Goal: Task Accomplishment & Management: Complete application form

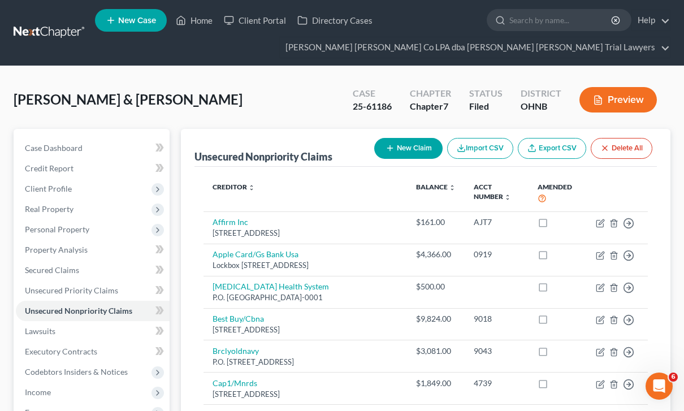
click at [55, 41] on link at bounding box center [50, 33] width 72 height 20
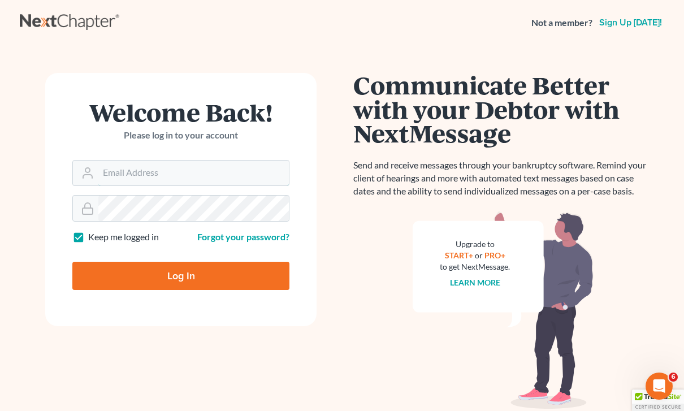
type input "[PERSON_NAME][EMAIL_ADDRESS][DOMAIN_NAME]"
click at [181, 275] on input "Log In" at bounding box center [180, 276] width 217 height 28
type input "Thinking..."
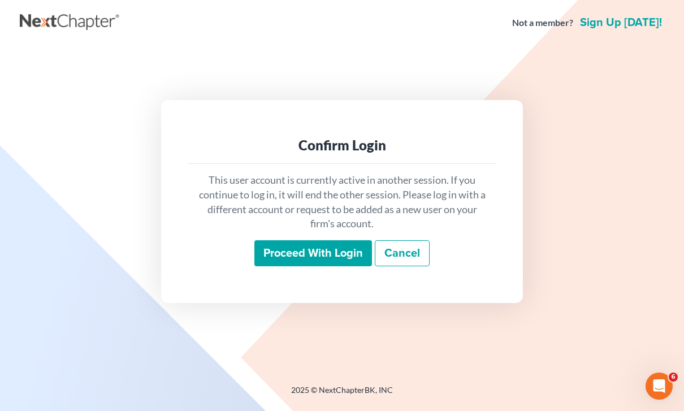
click at [343, 266] on input "Proceed with login" at bounding box center [313, 253] width 118 height 26
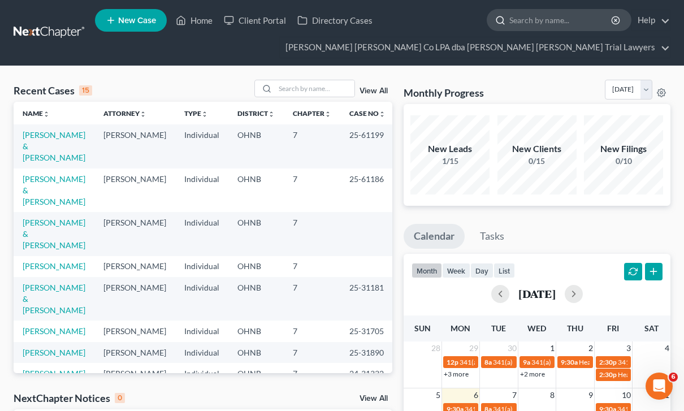
click at [540, 31] on div at bounding box center [559, 20] width 145 height 22
click at [513, 20] on input "search" at bounding box center [560, 20] width 103 height 21
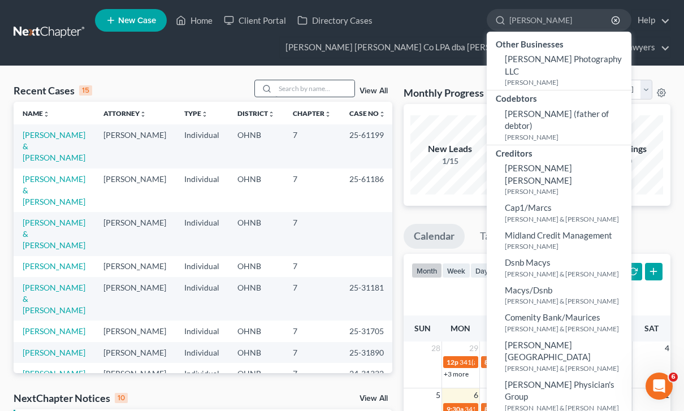
type input "Martin"
click at [290, 90] on input "search" at bounding box center [314, 88] width 79 height 16
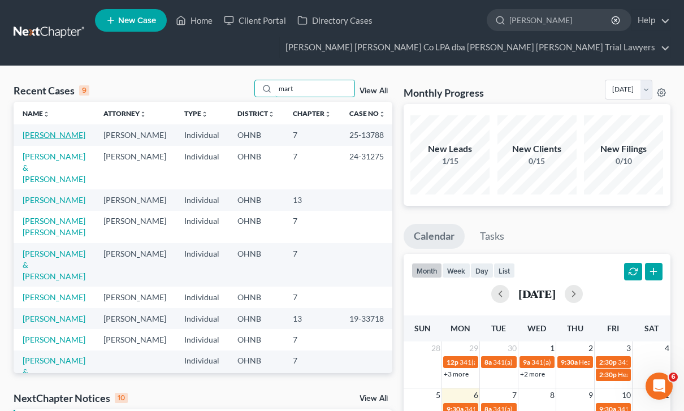
type input "mart"
click at [53, 137] on link "Martinez, Angelica" at bounding box center [54, 135] width 63 height 10
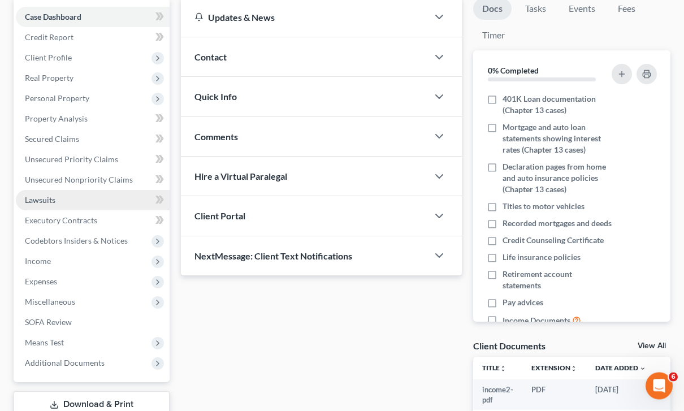
scroll to position [131, 0]
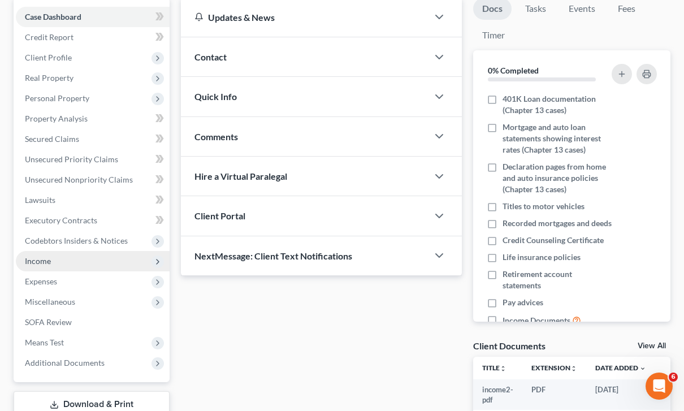
click at [49, 264] on span "Income" at bounding box center [38, 261] width 26 height 10
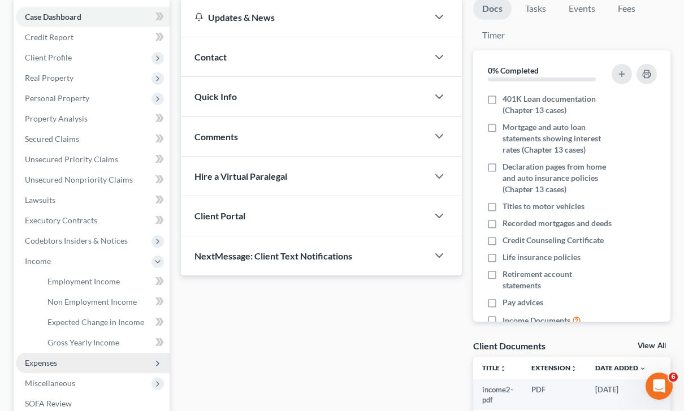
click at [50, 363] on span "Expenses" at bounding box center [41, 363] width 32 height 10
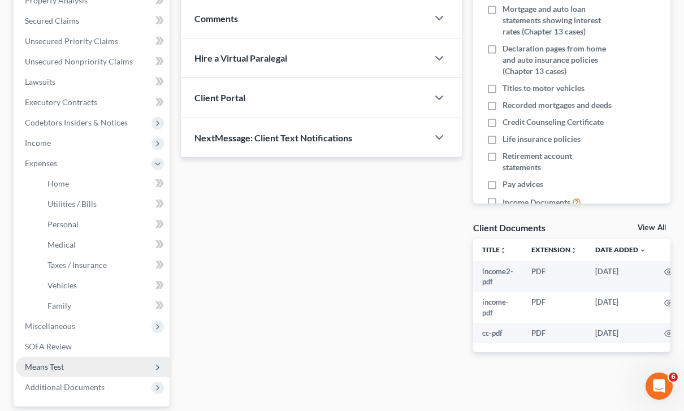
scroll to position [251, 0]
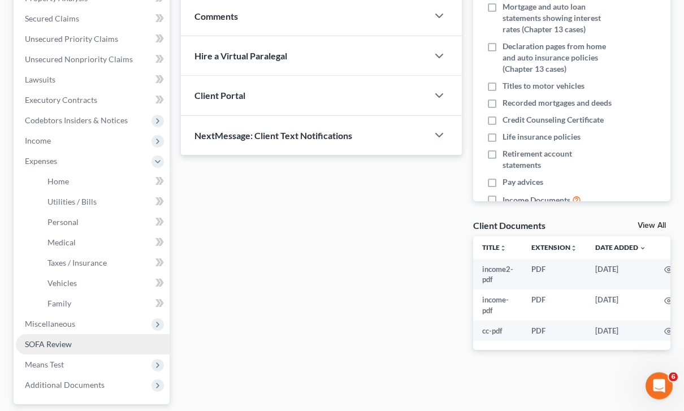
click at [43, 347] on span "SOFA Review" at bounding box center [48, 345] width 47 height 10
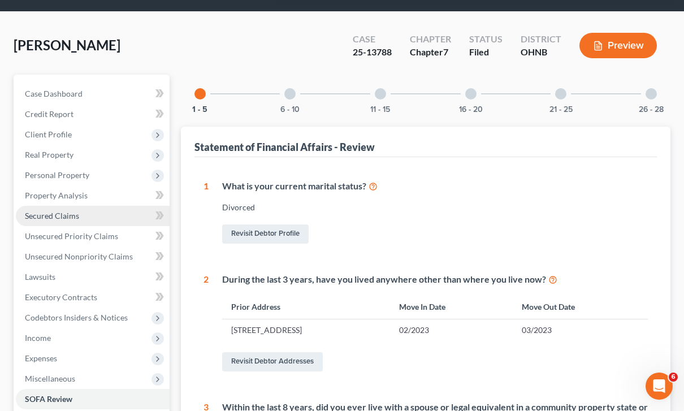
scroll to position [43, 0]
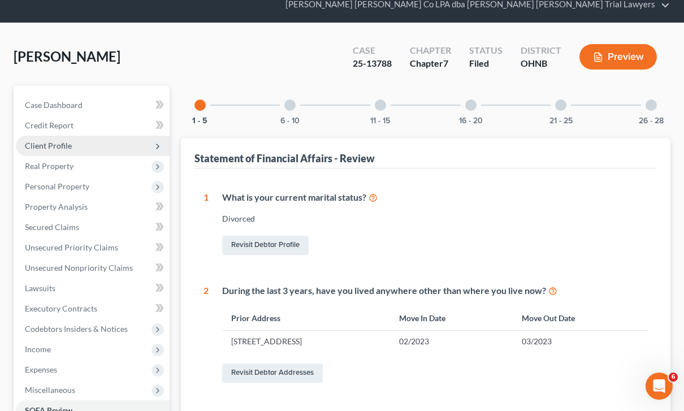
click at [49, 150] on span "Client Profile" at bounding box center [93, 146] width 154 height 20
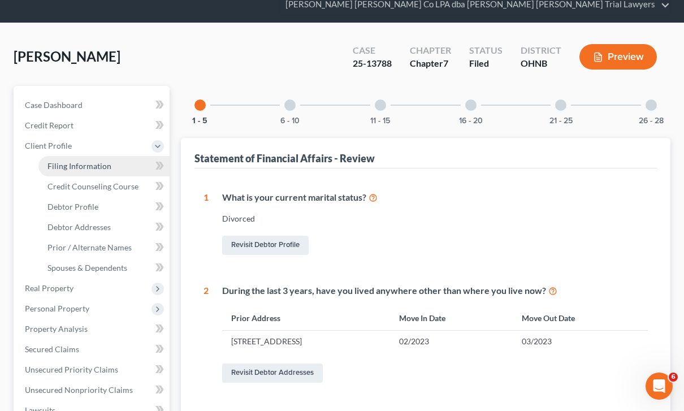
click at [58, 169] on span "Filing Information" at bounding box center [79, 166] width 64 height 10
select select "1"
select select "0"
select select "61"
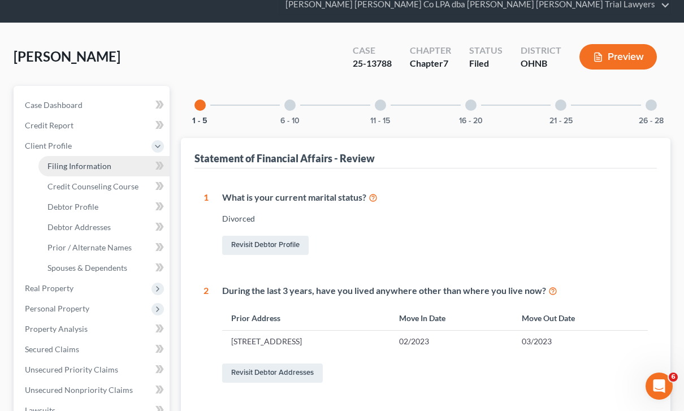
select select "0"
select select "36"
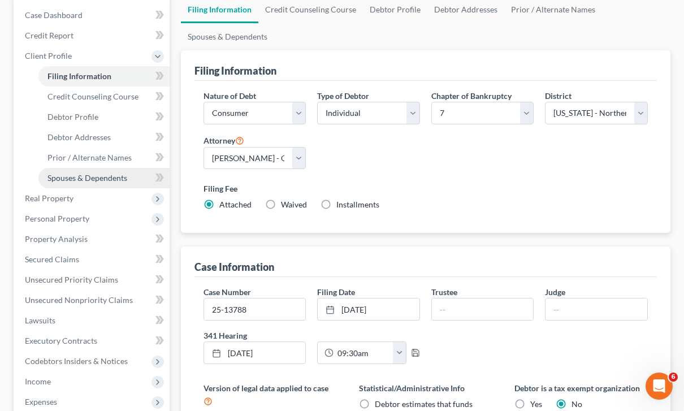
scroll to position [132, 0]
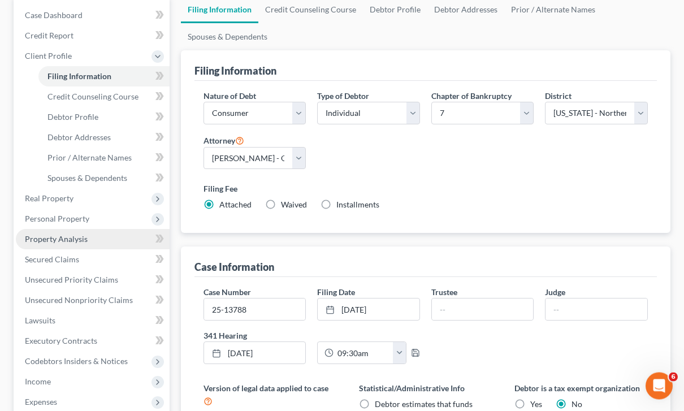
click at [69, 244] on link "Property Analysis" at bounding box center [93, 239] width 154 height 20
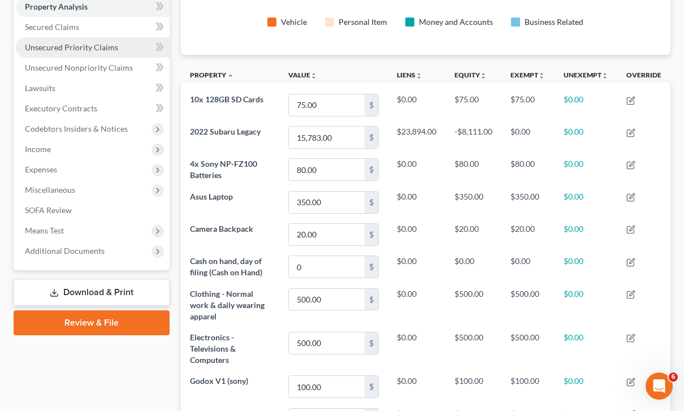
scroll to position [94, 0]
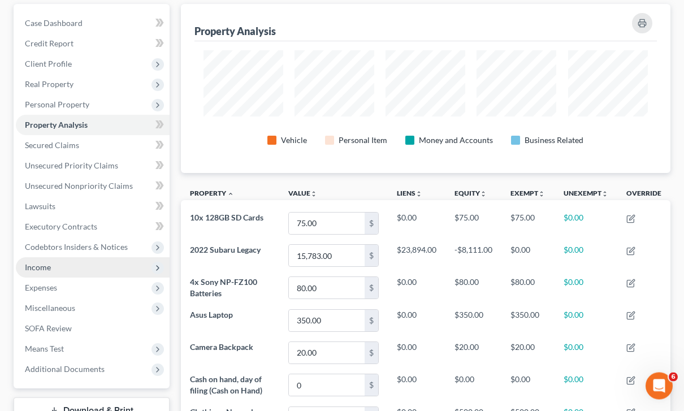
click at [63, 271] on span "Income" at bounding box center [93, 268] width 154 height 20
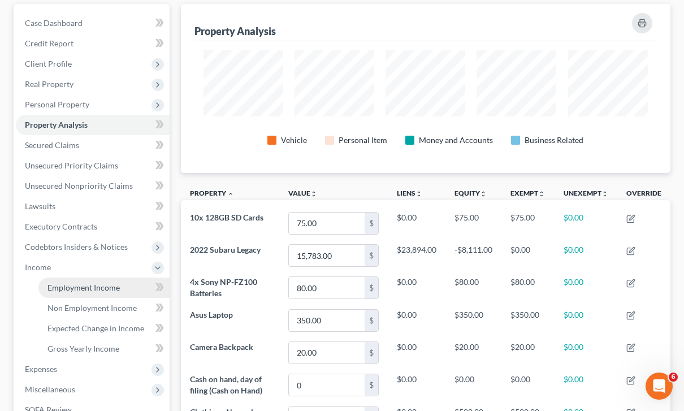
click at [76, 290] on span "Employment Income" at bounding box center [83, 288] width 72 height 10
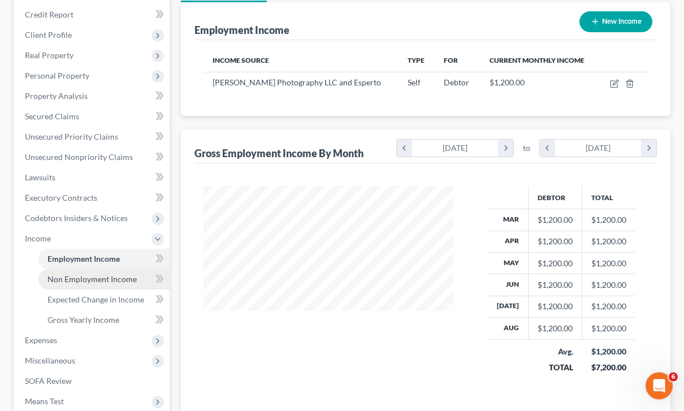
click at [94, 282] on span "Non Employment Income" at bounding box center [91, 280] width 89 height 10
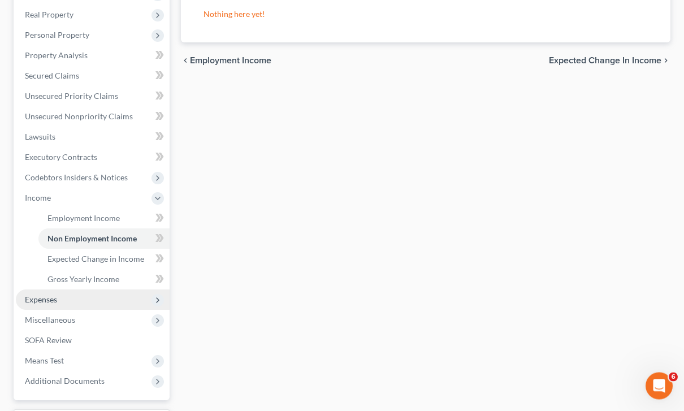
scroll to position [194, 0]
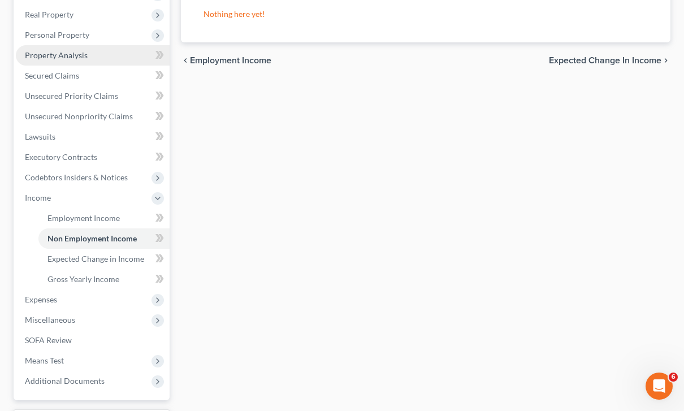
click at [71, 63] on link "Property Analysis" at bounding box center [93, 55] width 154 height 20
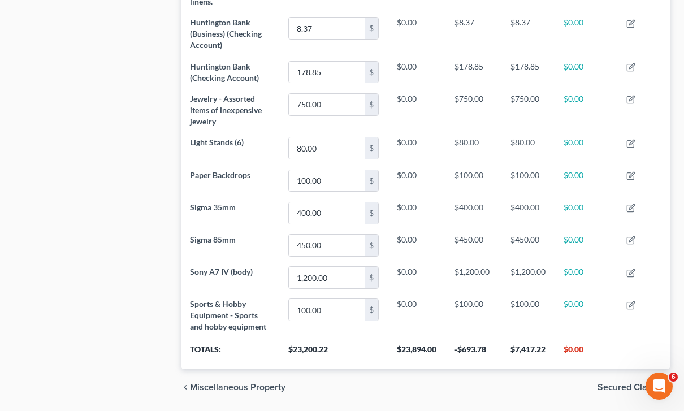
scroll to position [826, 0]
